Goal: Transaction & Acquisition: Purchase product/service

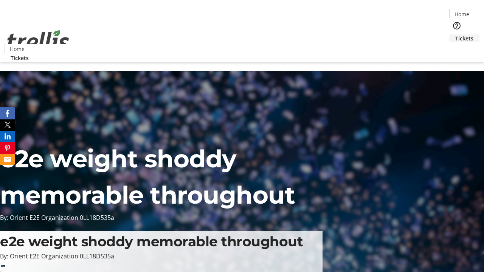
click at [456, 34] on span "Tickets" at bounding box center [465, 38] width 18 height 8
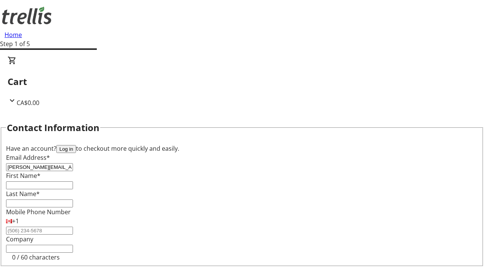
type input "[PERSON_NAME][EMAIL_ADDRESS][DOMAIN_NAME]"
type input "[PERSON_NAME]"
